Goal: Information Seeking & Learning: Check status

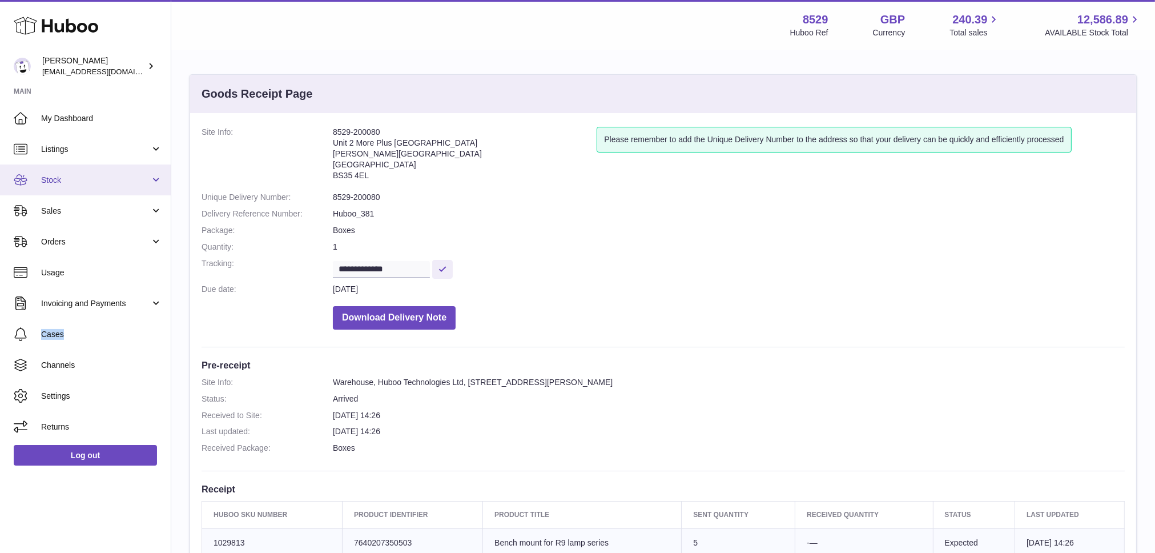
click at [53, 175] on span "Stock" at bounding box center [95, 180] width 109 height 11
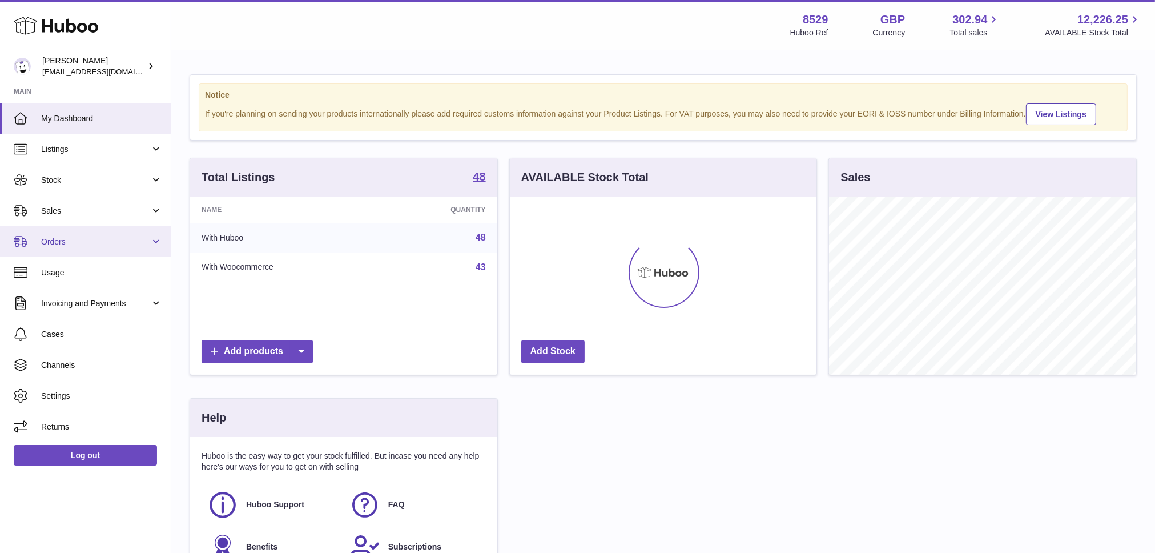
scroll to position [178, 307]
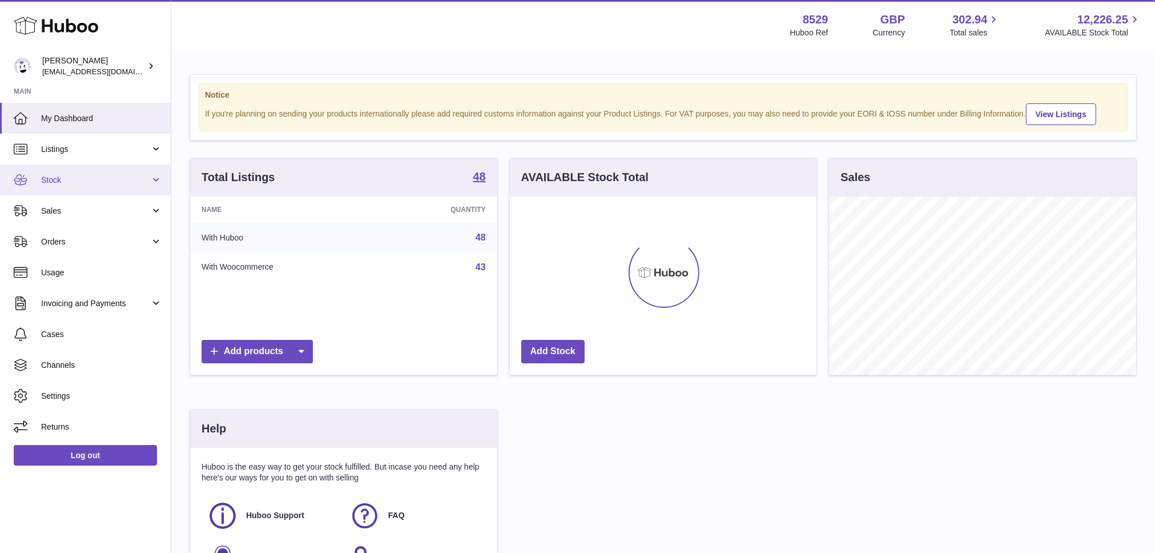
click at [79, 179] on span "Stock" at bounding box center [95, 180] width 109 height 11
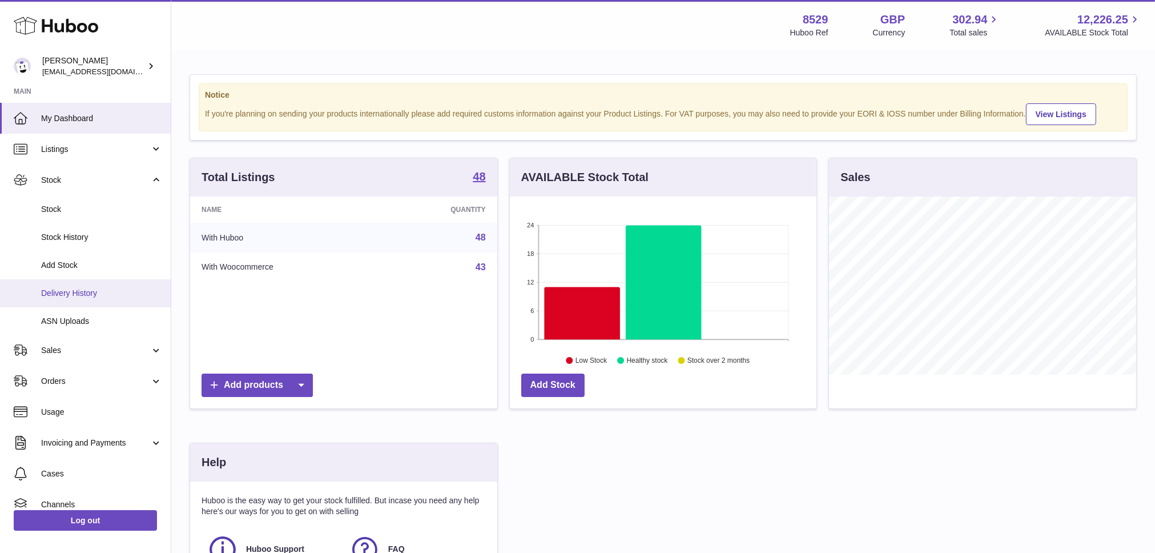
click at [75, 288] on span "Delivery History" at bounding box center [101, 293] width 121 height 11
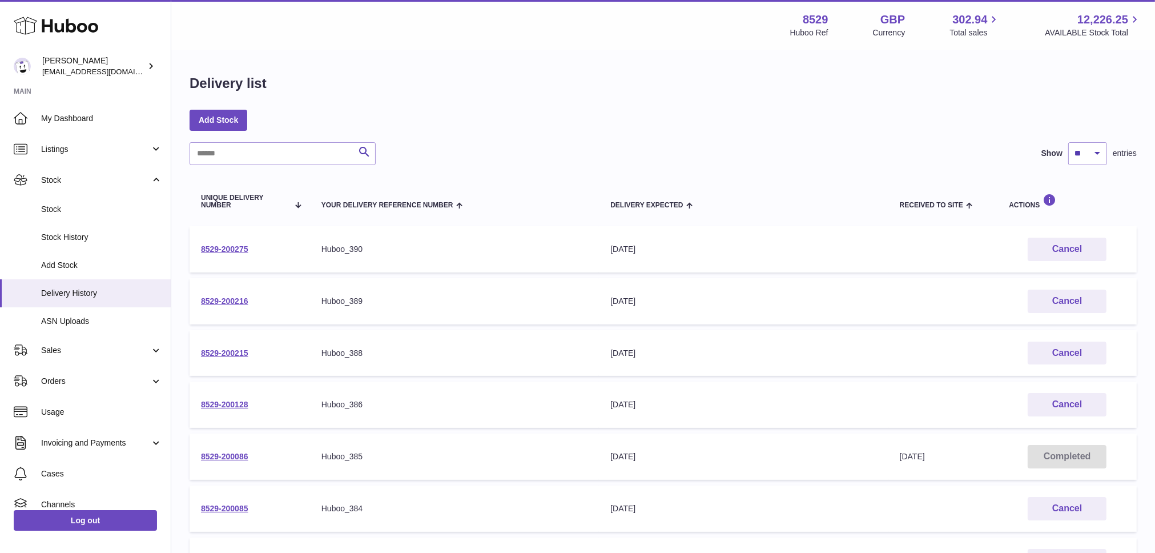
scroll to position [308, 0]
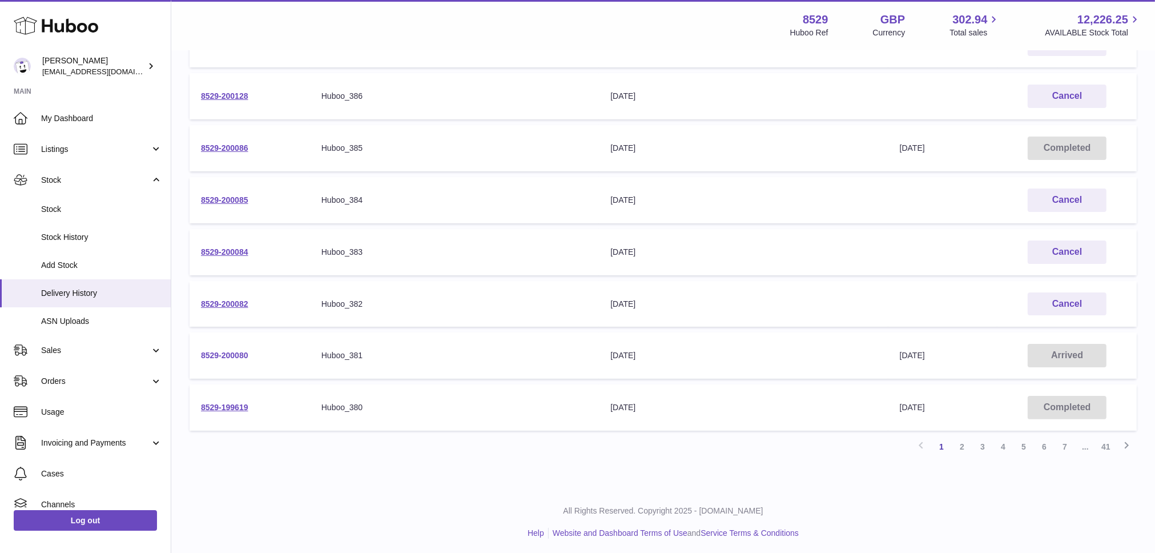
click at [244, 351] on link "8529-200080" at bounding box center [224, 355] width 47 height 9
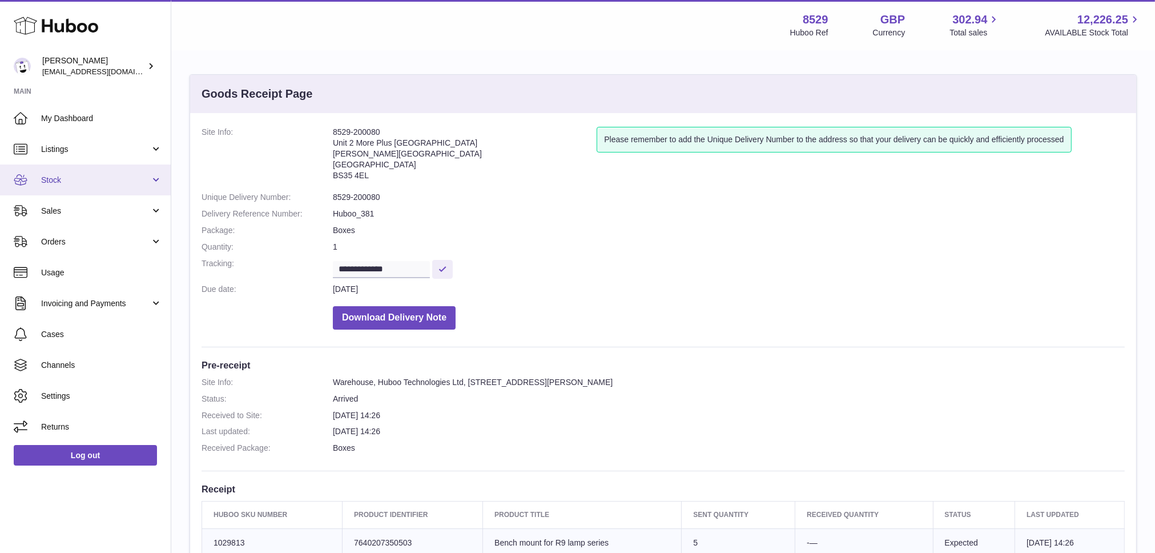
click at [53, 180] on span "Stock" at bounding box center [95, 180] width 109 height 11
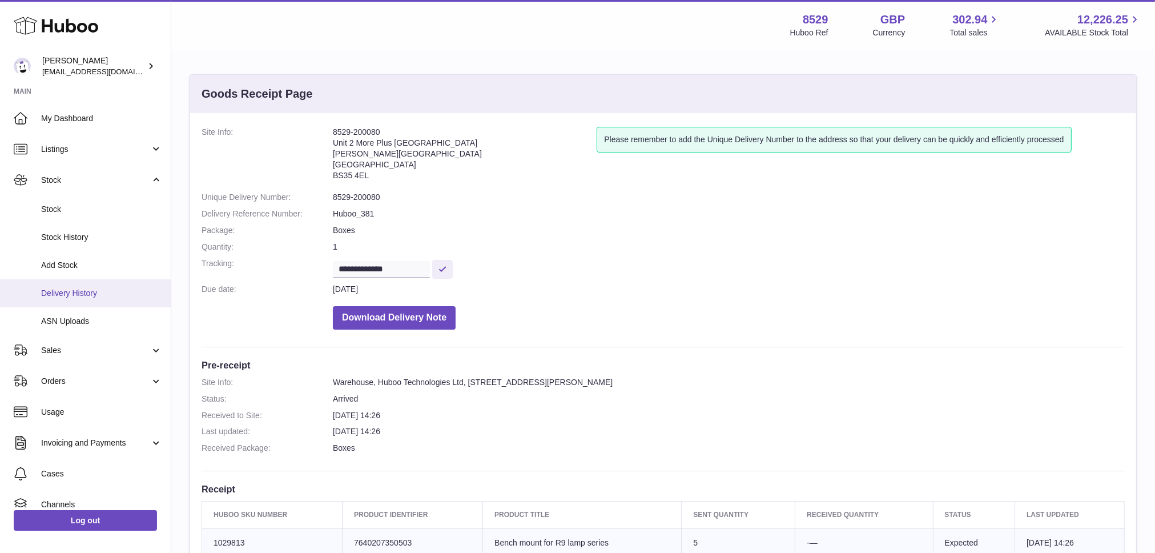
click at [70, 295] on span "Delivery History" at bounding box center [101, 293] width 121 height 11
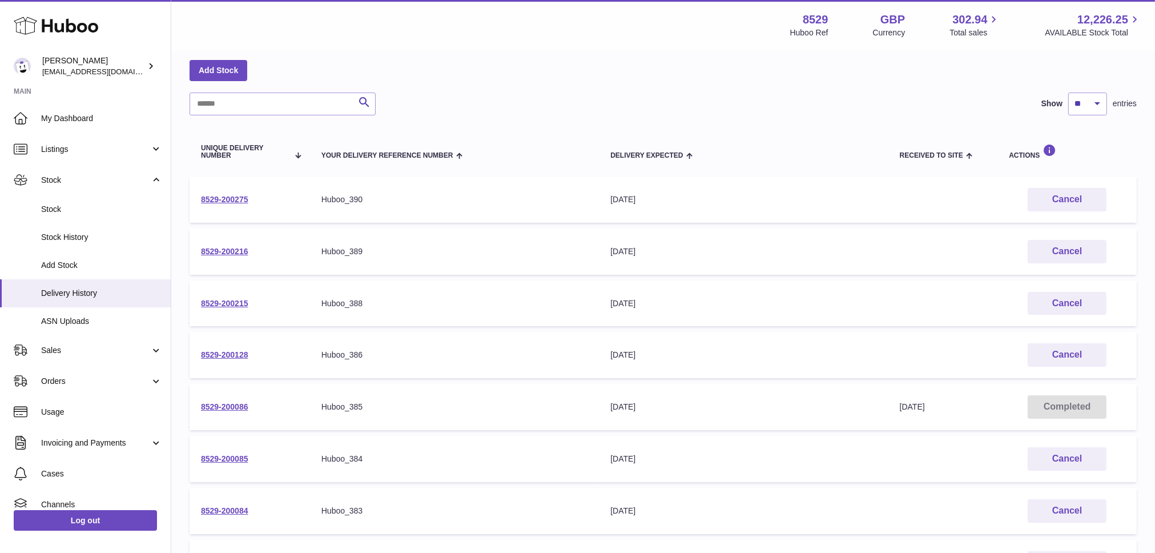
scroll to position [163, 0]
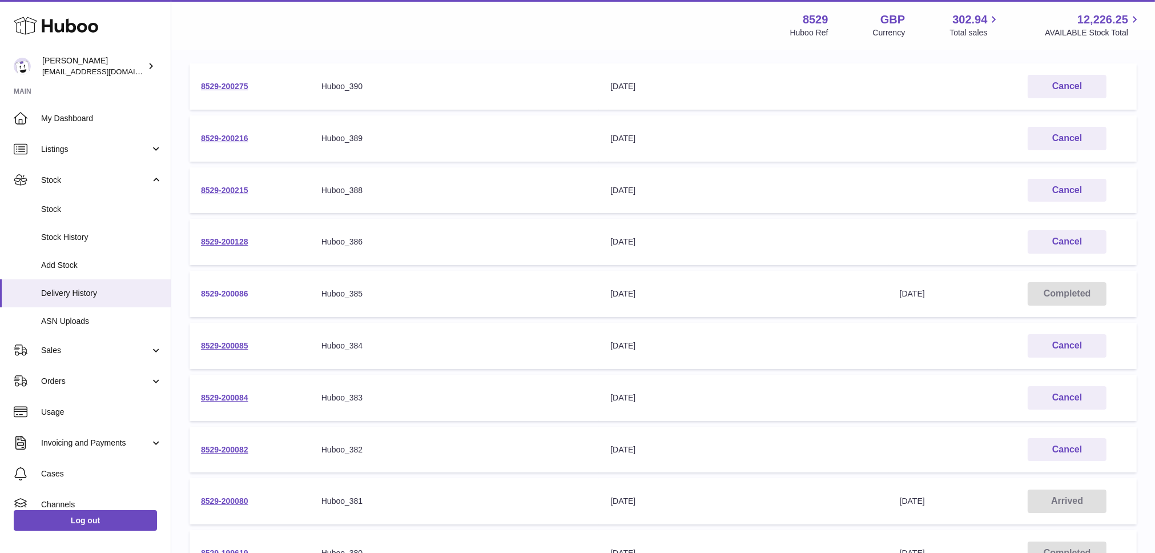
click at [237, 289] on link "8529-200086" at bounding box center [224, 293] width 47 height 9
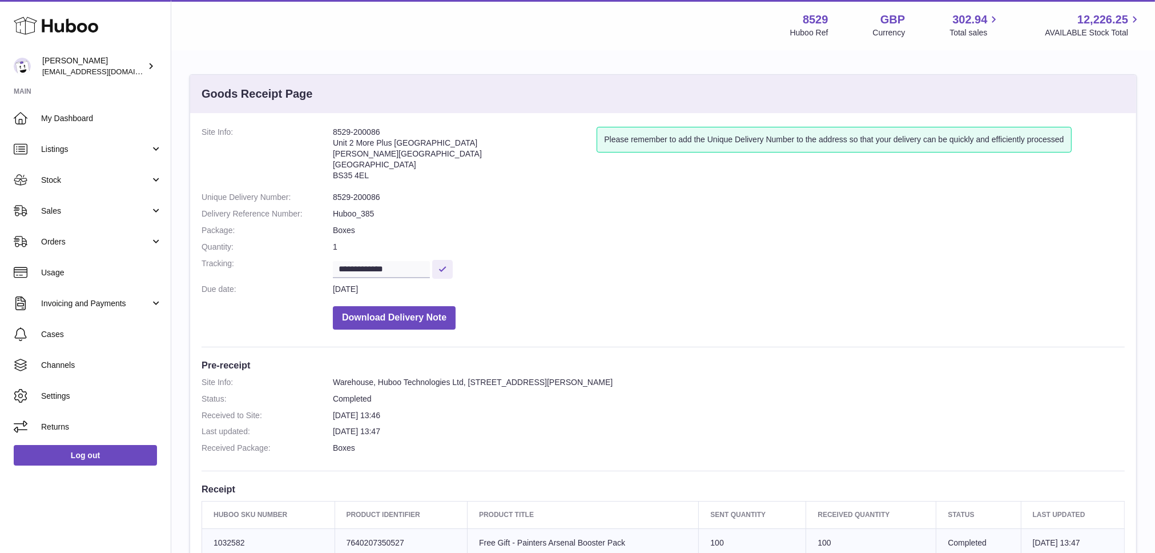
scroll to position [207, 0]
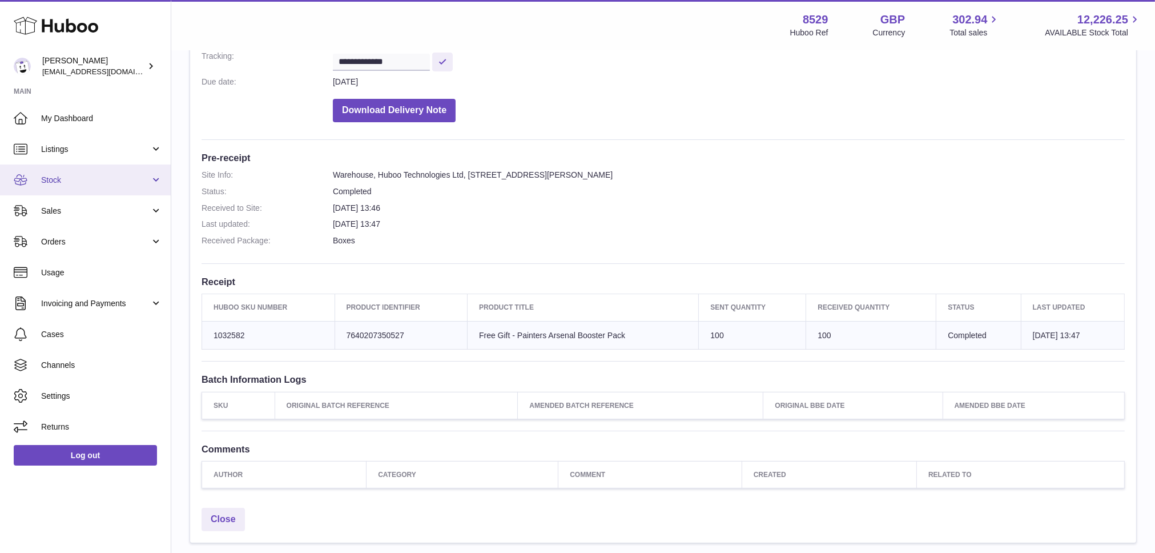
click at [62, 176] on span "Stock" at bounding box center [95, 180] width 109 height 11
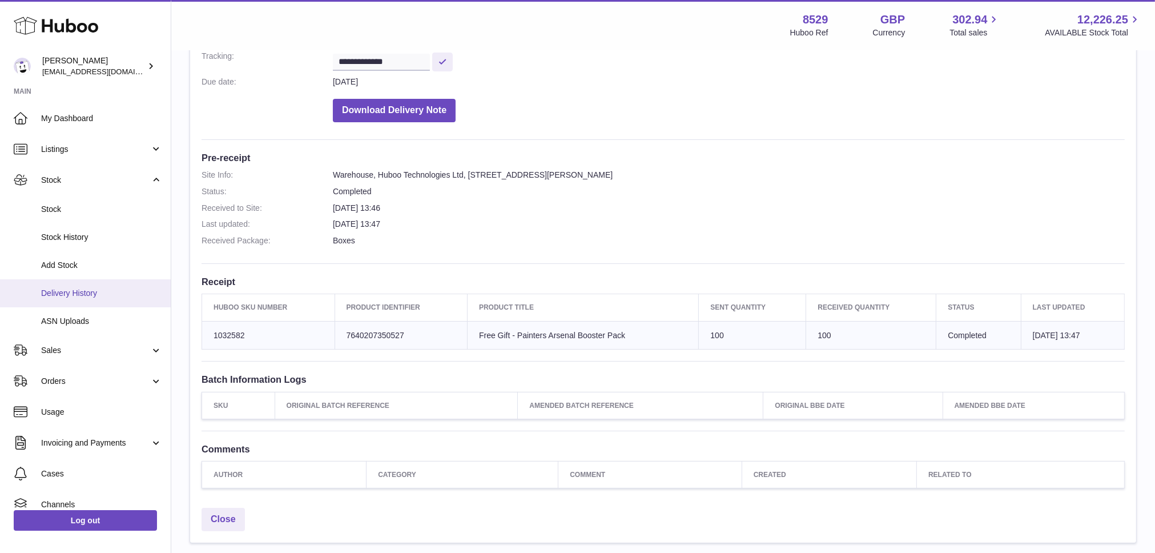
click at [66, 284] on link "Delivery History" at bounding box center [85, 293] width 171 height 28
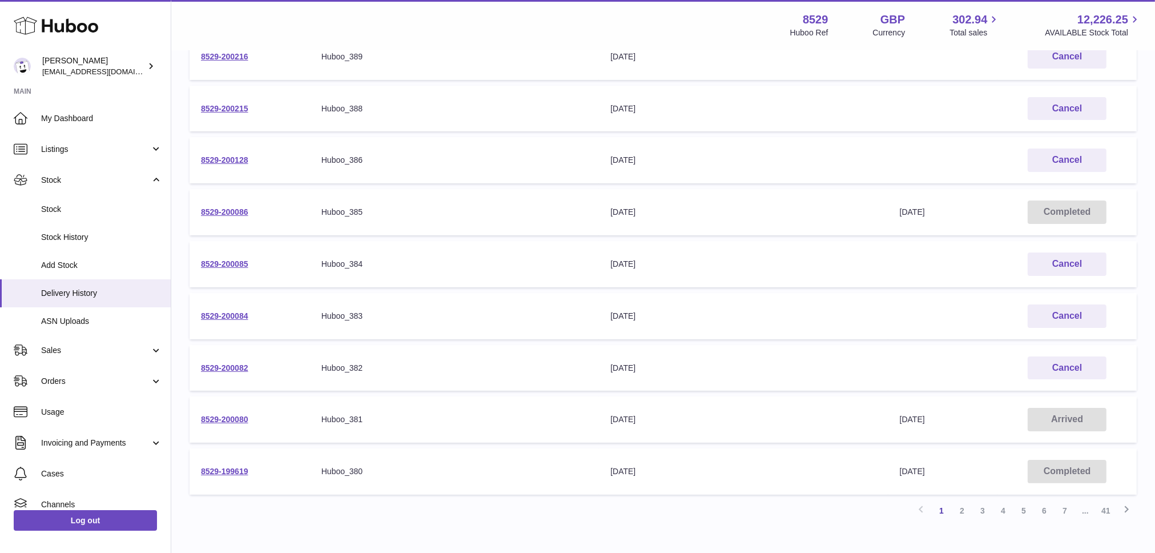
scroll to position [308, 0]
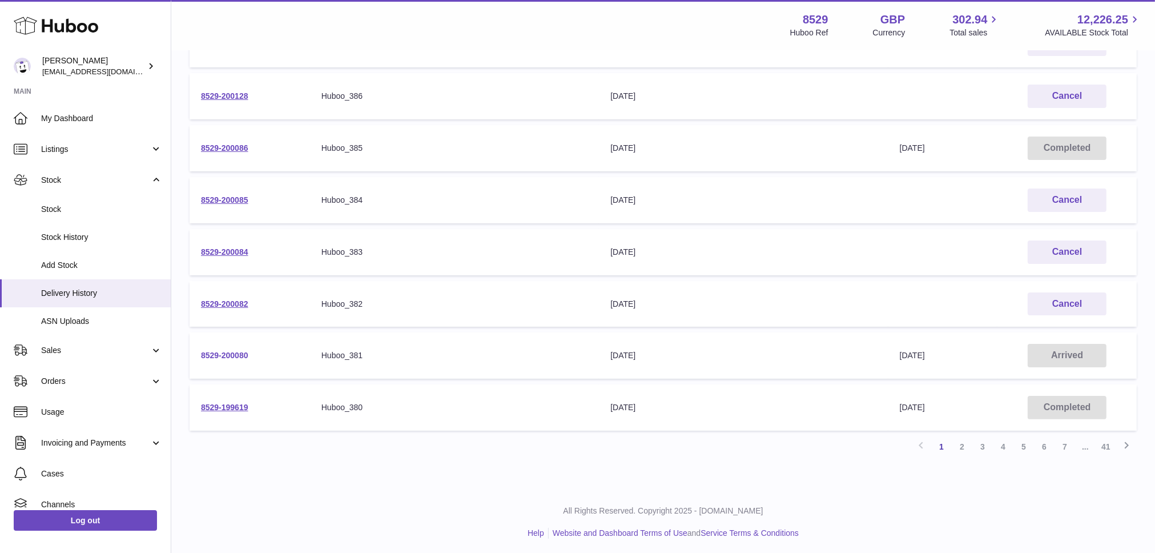
click at [226, 351] on link "8529-200080" at bounding box center [224, 355] width 47 height 9
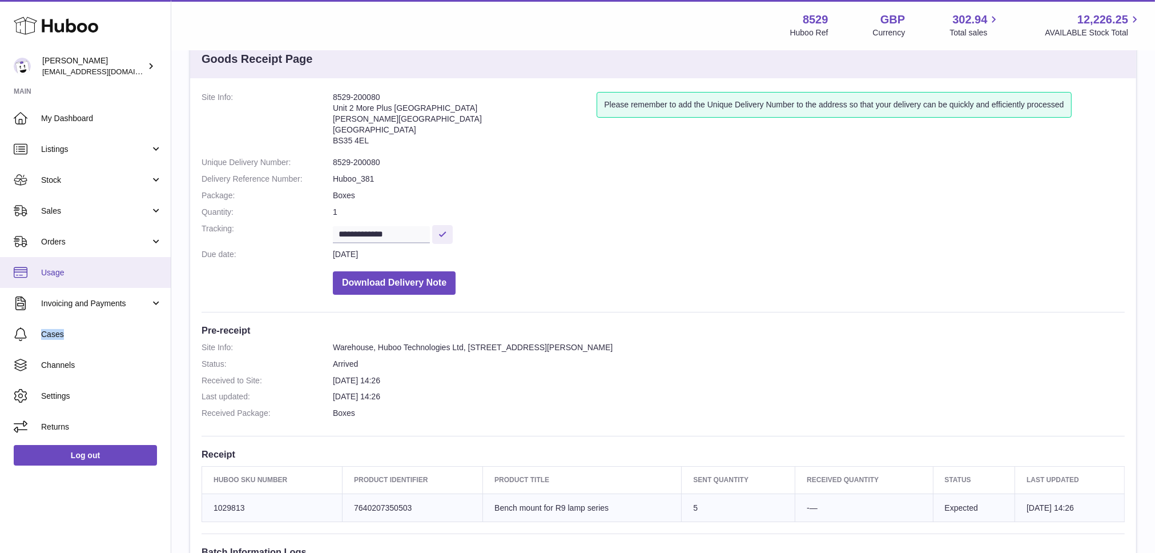
scroll to position [275, 0]
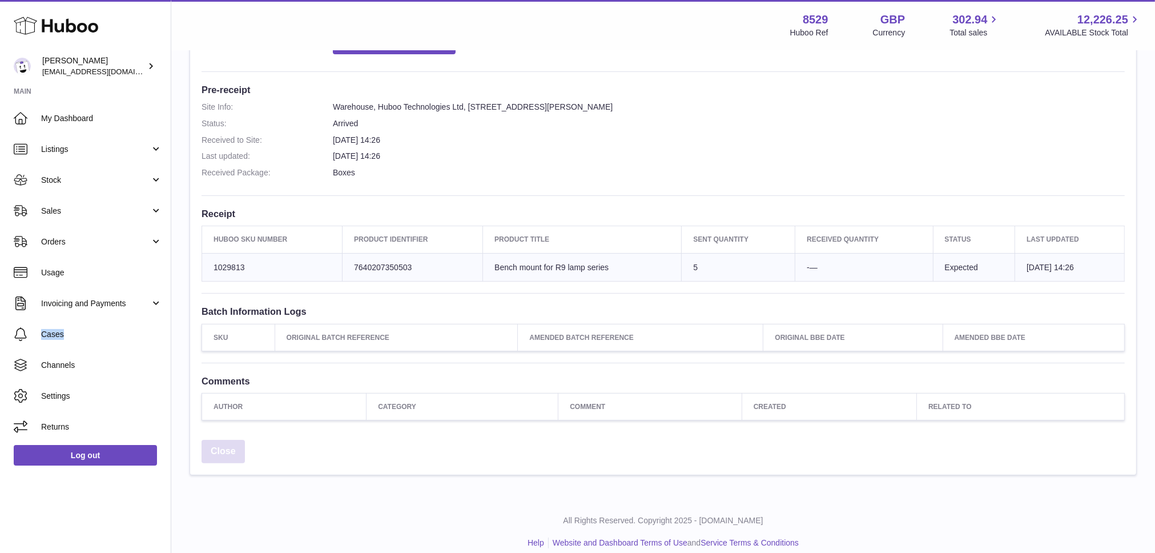
click at [227, 446] on link "Close" at bounding box center [223, 451] width 43 height 23
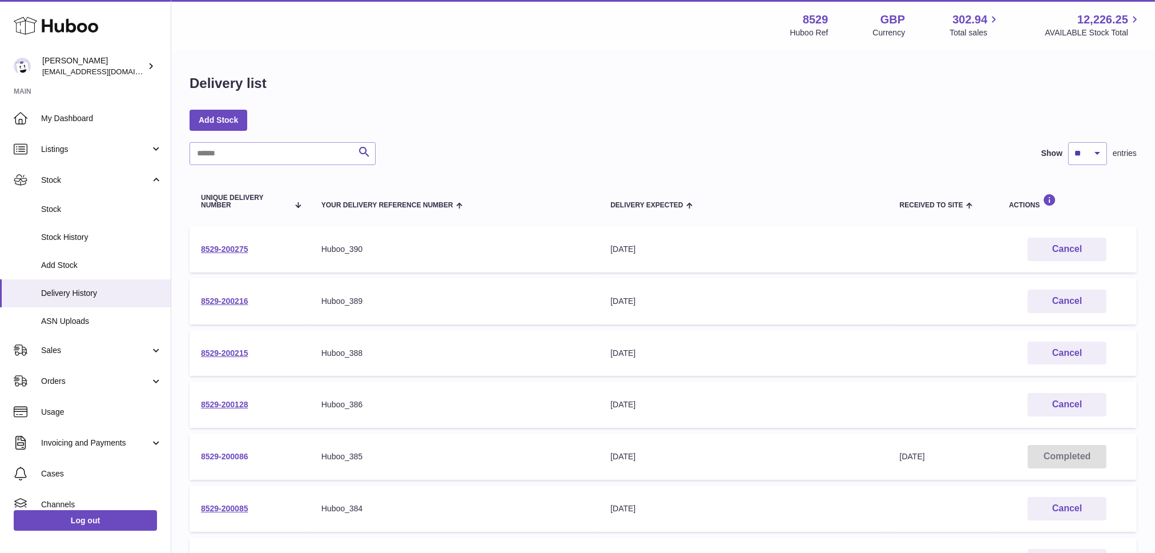
click at [233, 453] on link "8529-200086" at bounding box center [224, 456] width 47 height 9
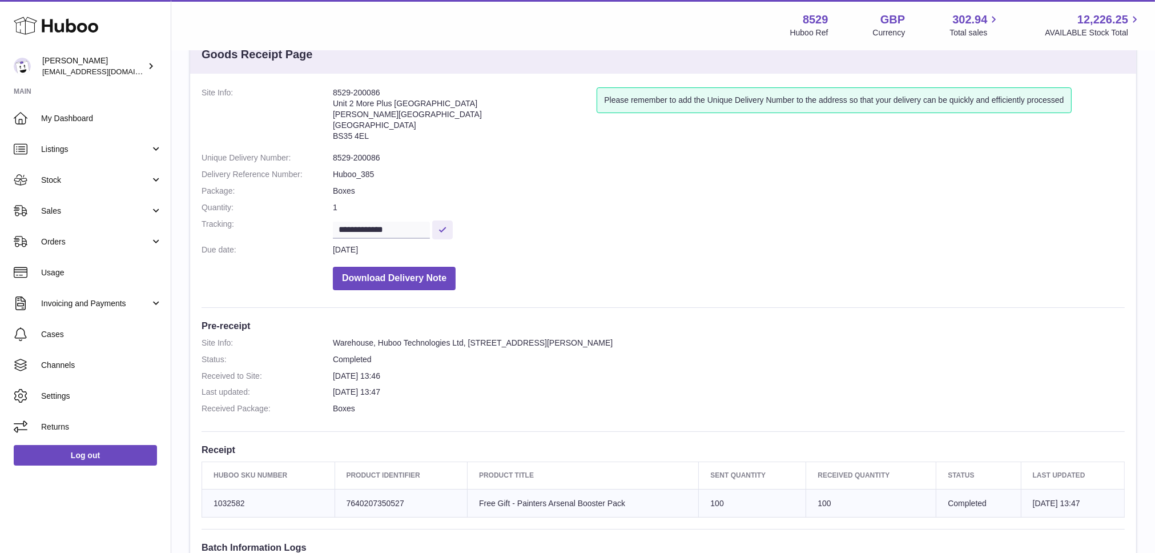
scroll to position [78, 0]
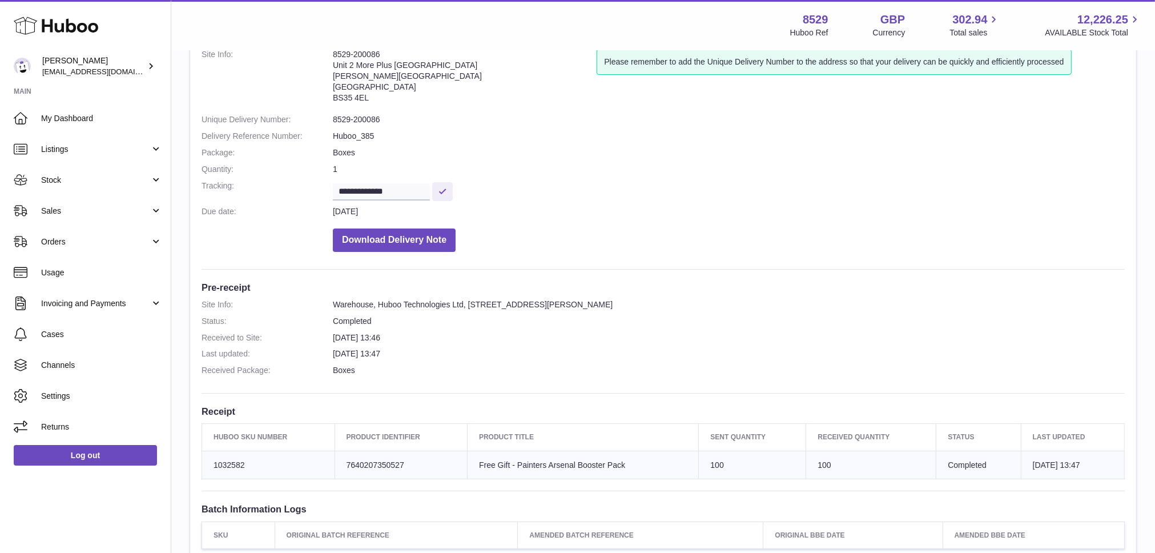
click at [359, 121] on dd "8529-200086" at bounding box center [729, 119] width 792 height 11
copy dl "8529-200086"
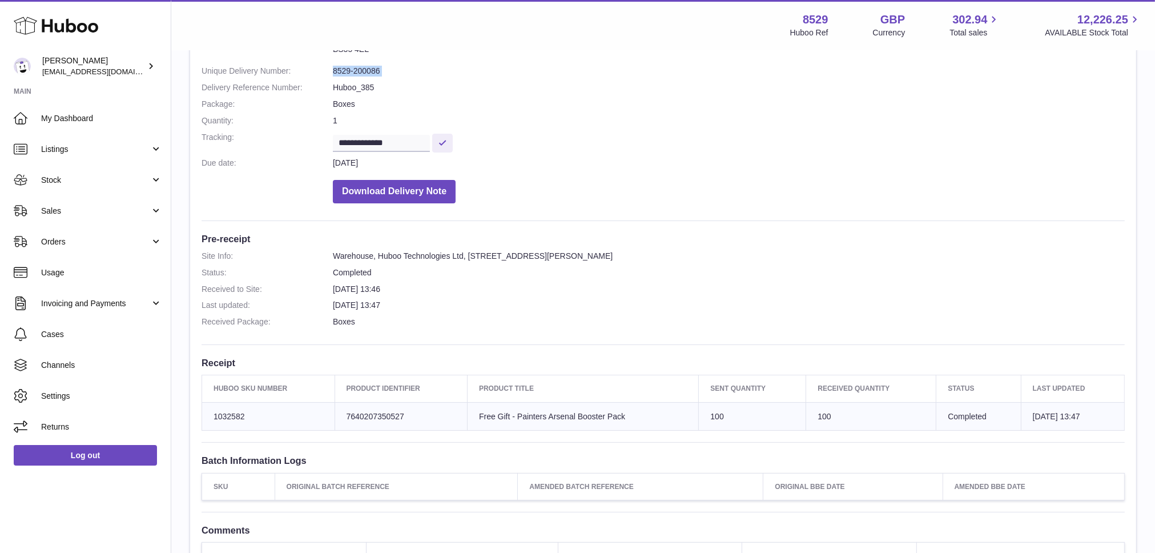
scroll to position [285, 0]
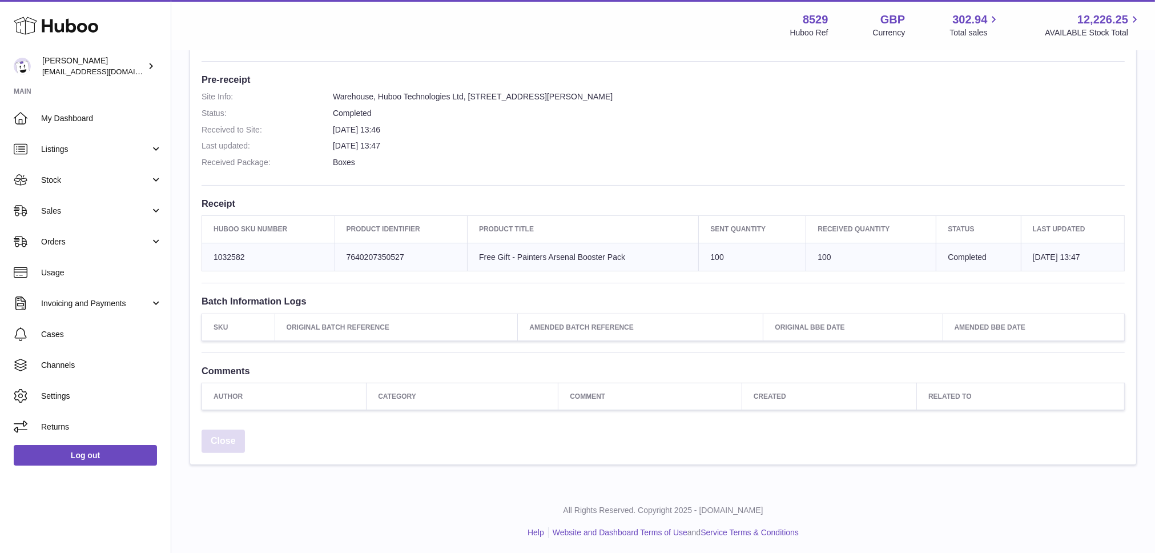
click at [218, 437] on link "Close" at bounding box center [223, 440] width 43 height 23
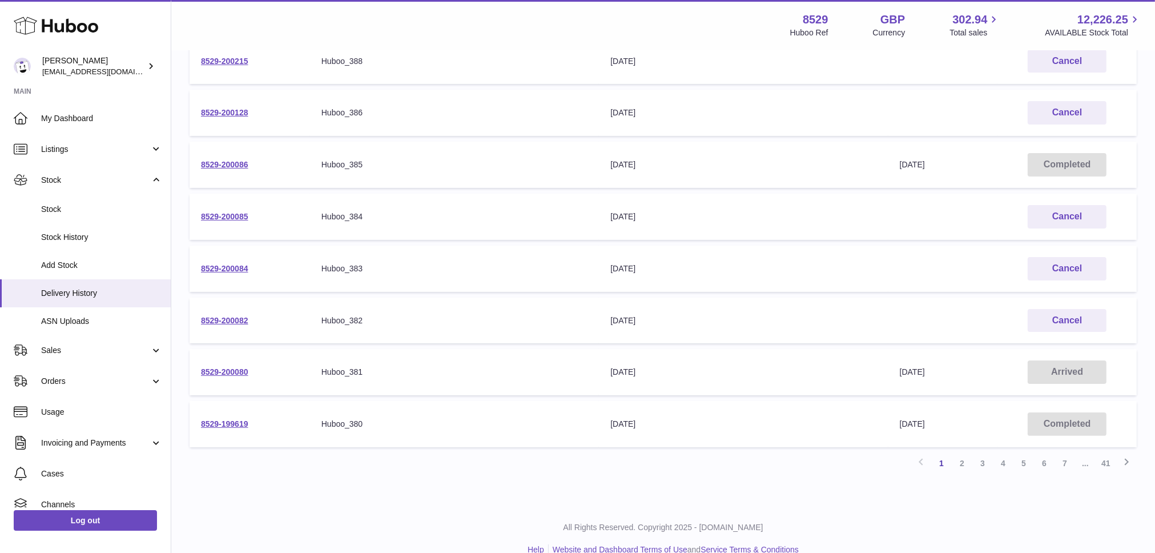
scroll to position [308, 0]
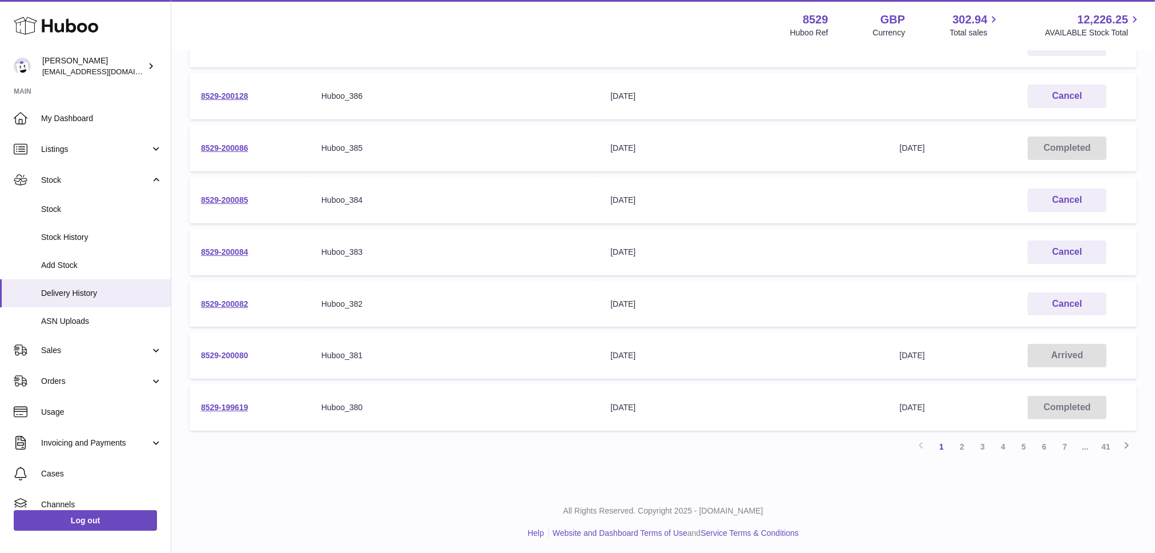
click at [237, 352] on link "8529-200080" at bounding box center [224, 355] width 47 height 9
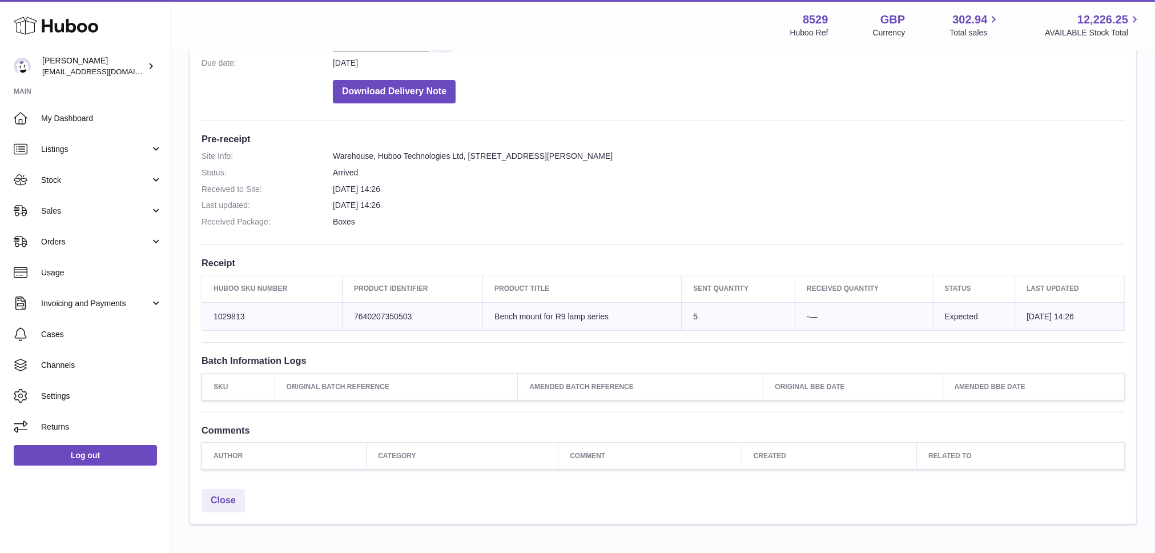
scroll to position [7, 0]
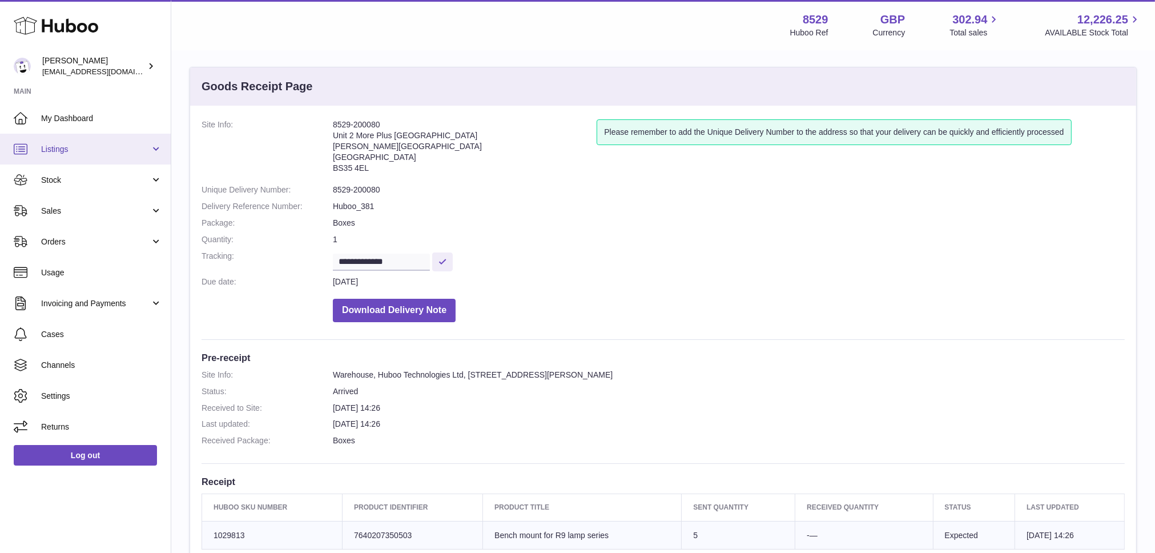
click at [76, 145] on span "Listings" at bounding box center [95, 149] width 109 height 11
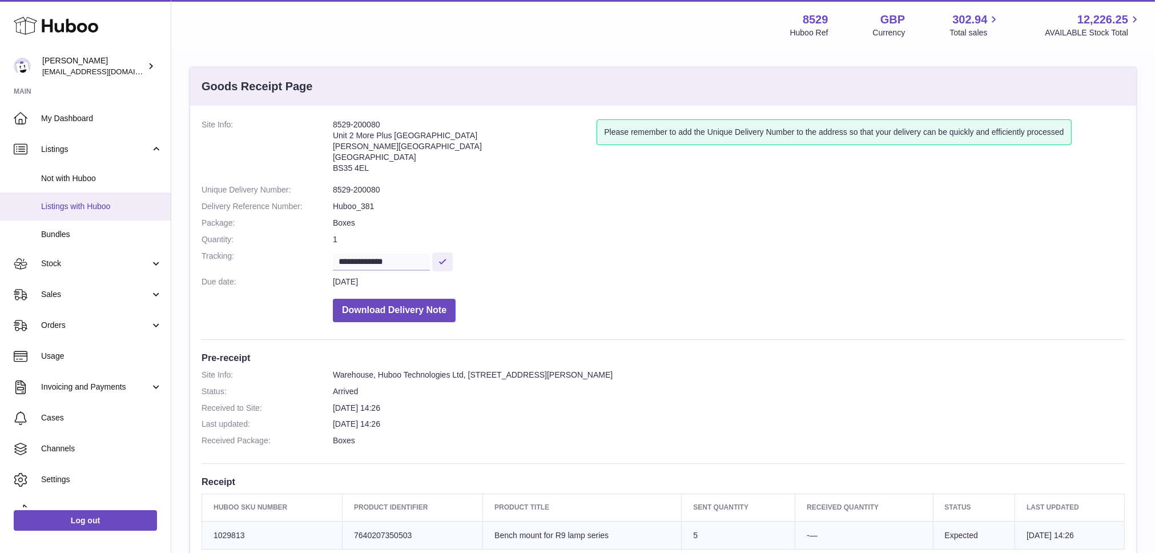
click at [78, 203] on span "Listings with Huboo" at bounding box center [101, 206] width 121 height 11
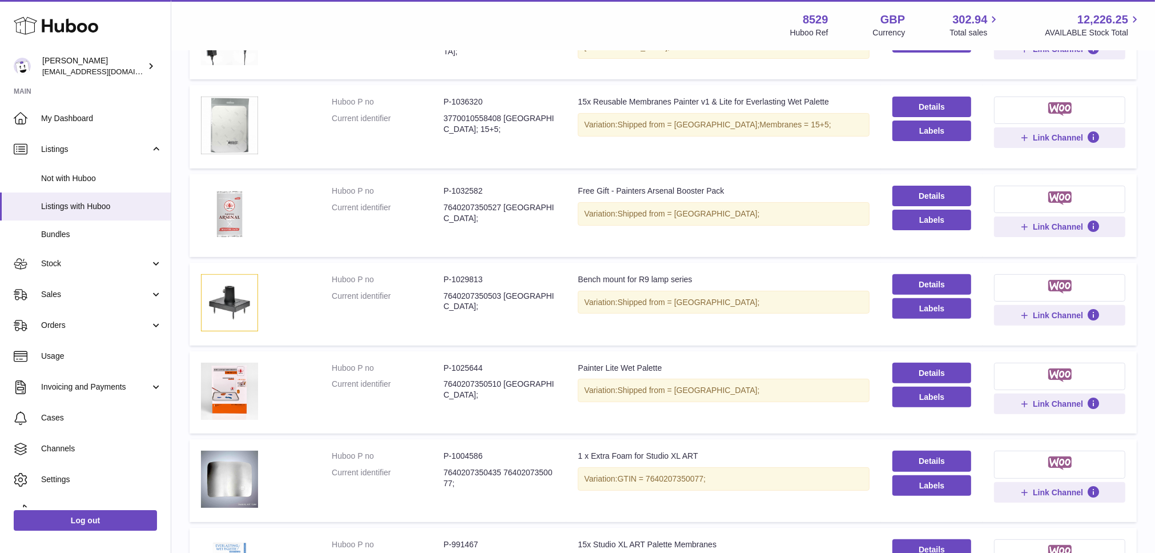
scroll to position [653, 0]
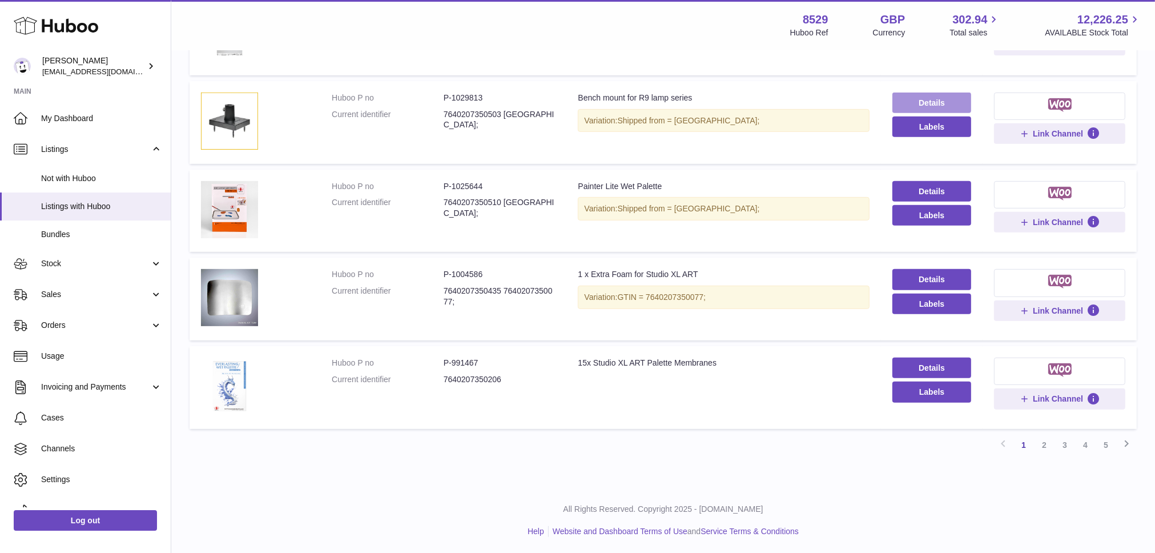
click at [925, 102] on link "Details" at bounding box center [931, 102] width 79 height 21
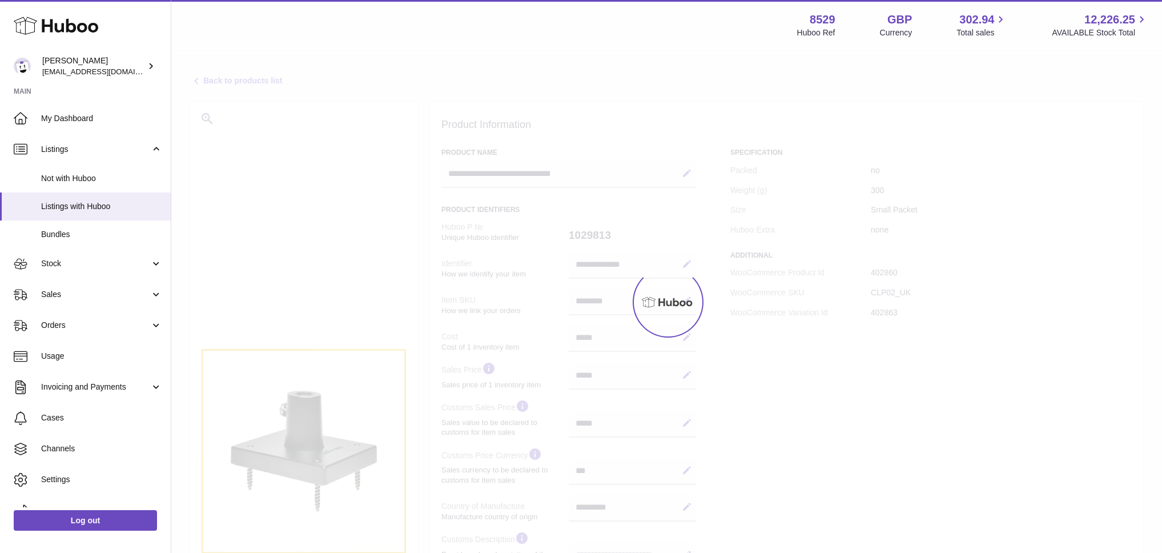
select select "**"
select select "****"
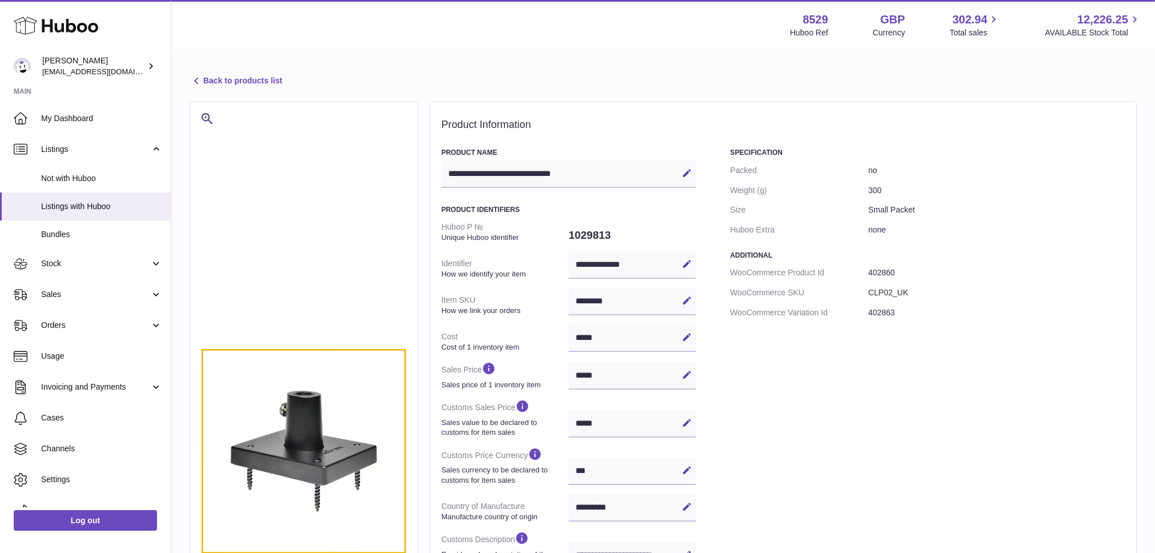
scroll to position [6, 0]
